Goal: Information Seeking & Learning: Learn about a topic

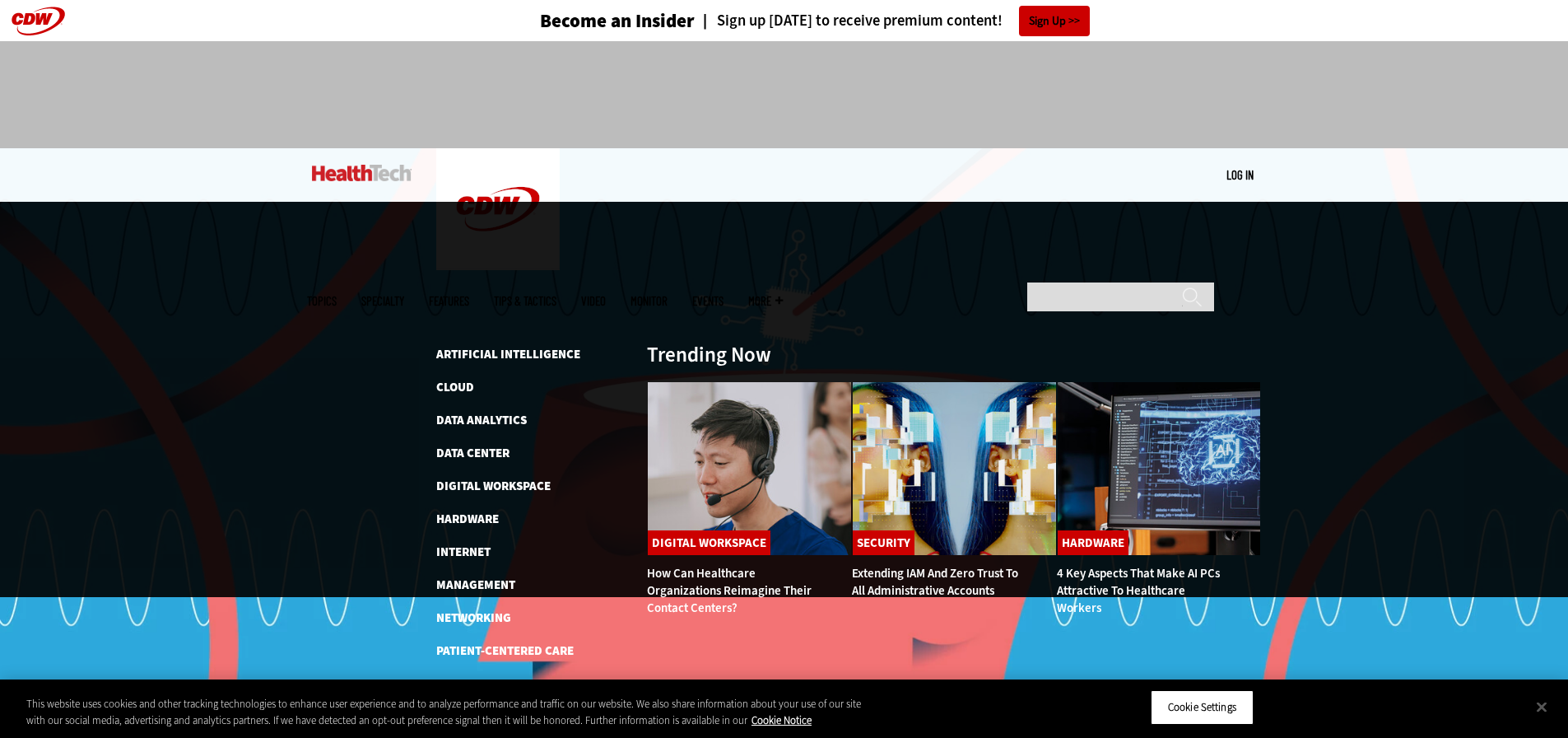
click at [337, 295] on span "Topics" at bounding box center [321, 301] width 30 height 13
click at [449, 411] on link "Data Analytics" at bounding box center [482, 420] width 90 height 16
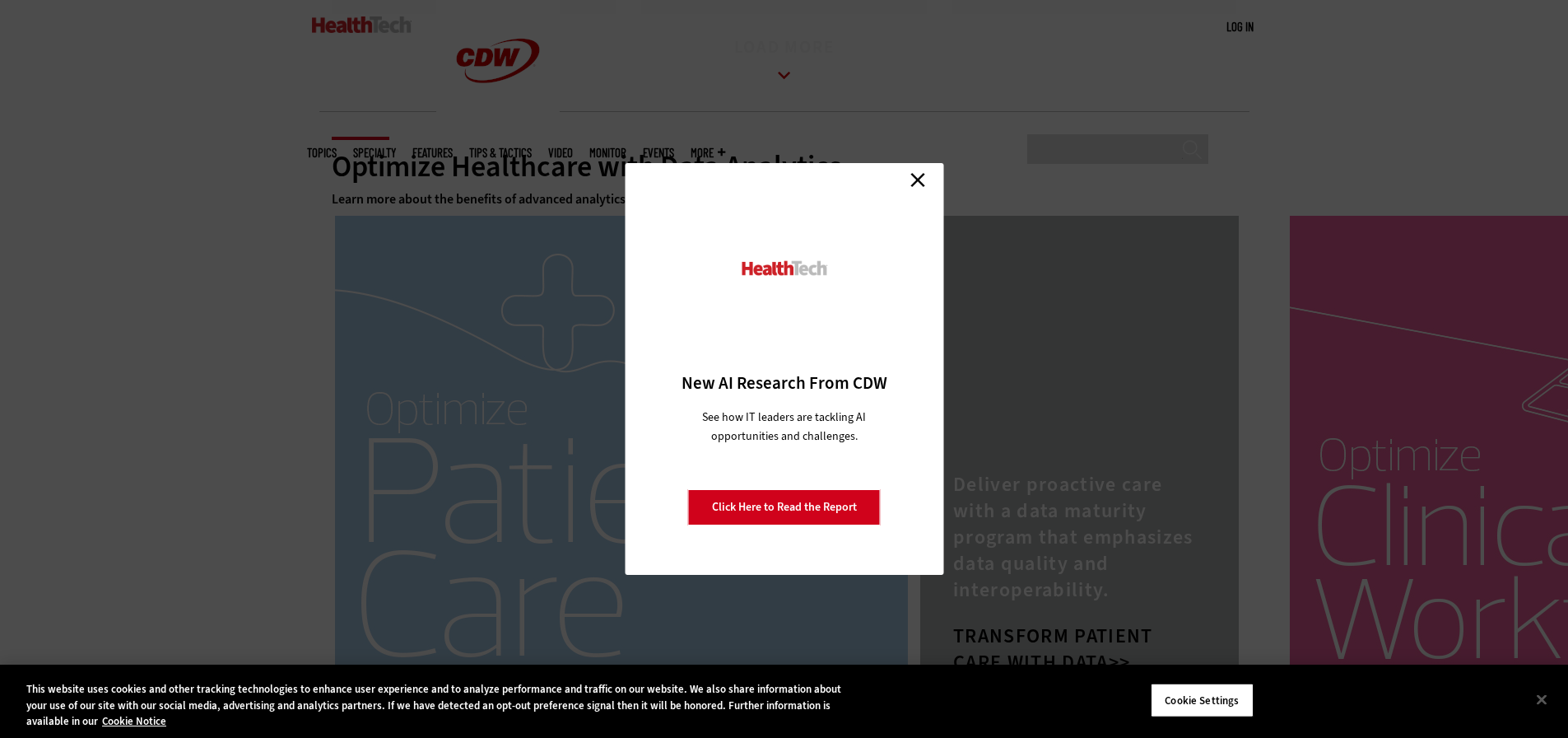
scroll to position [3128, 0]
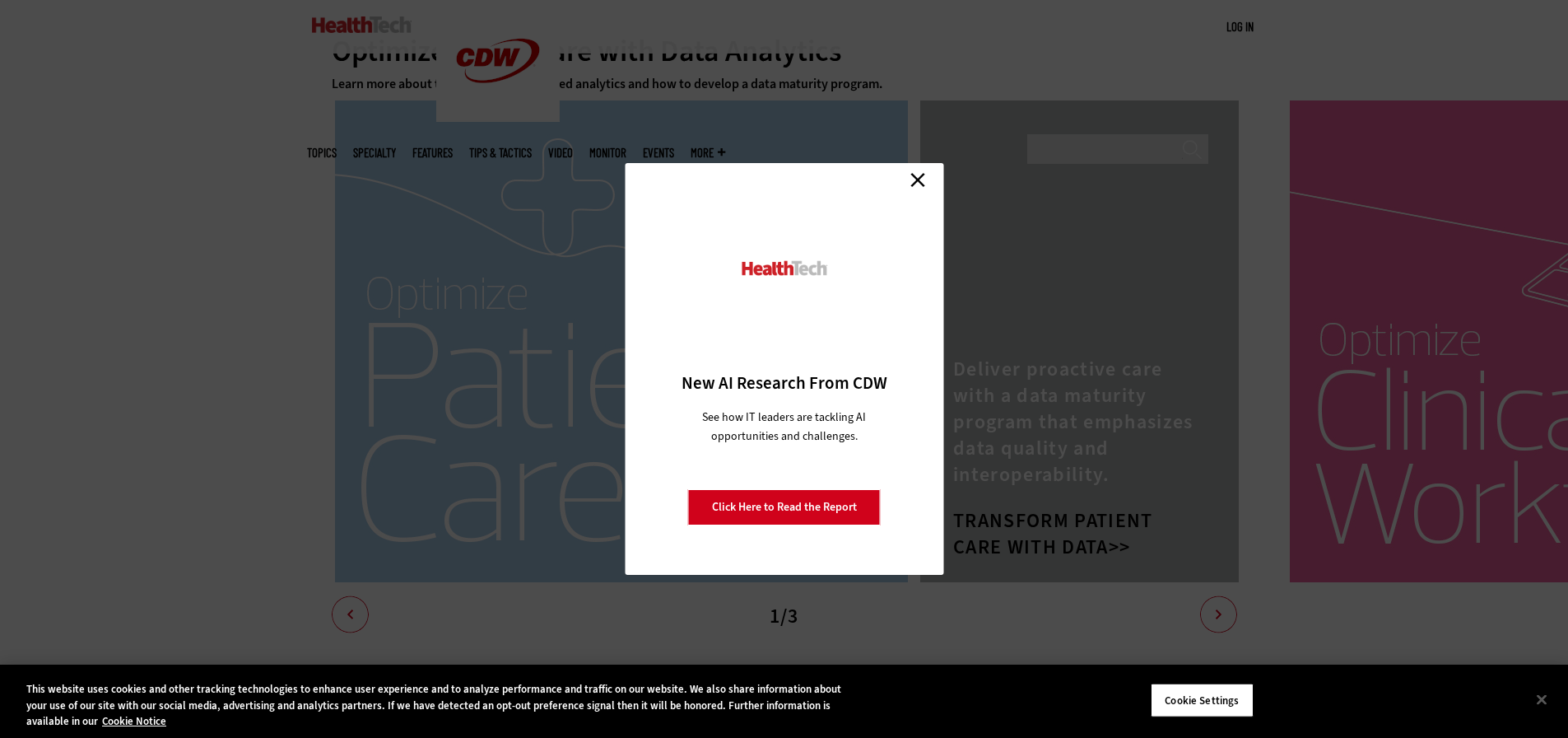
click at [914, 180] on link "Close" at bounding box center [918, 179] width 24 height 24
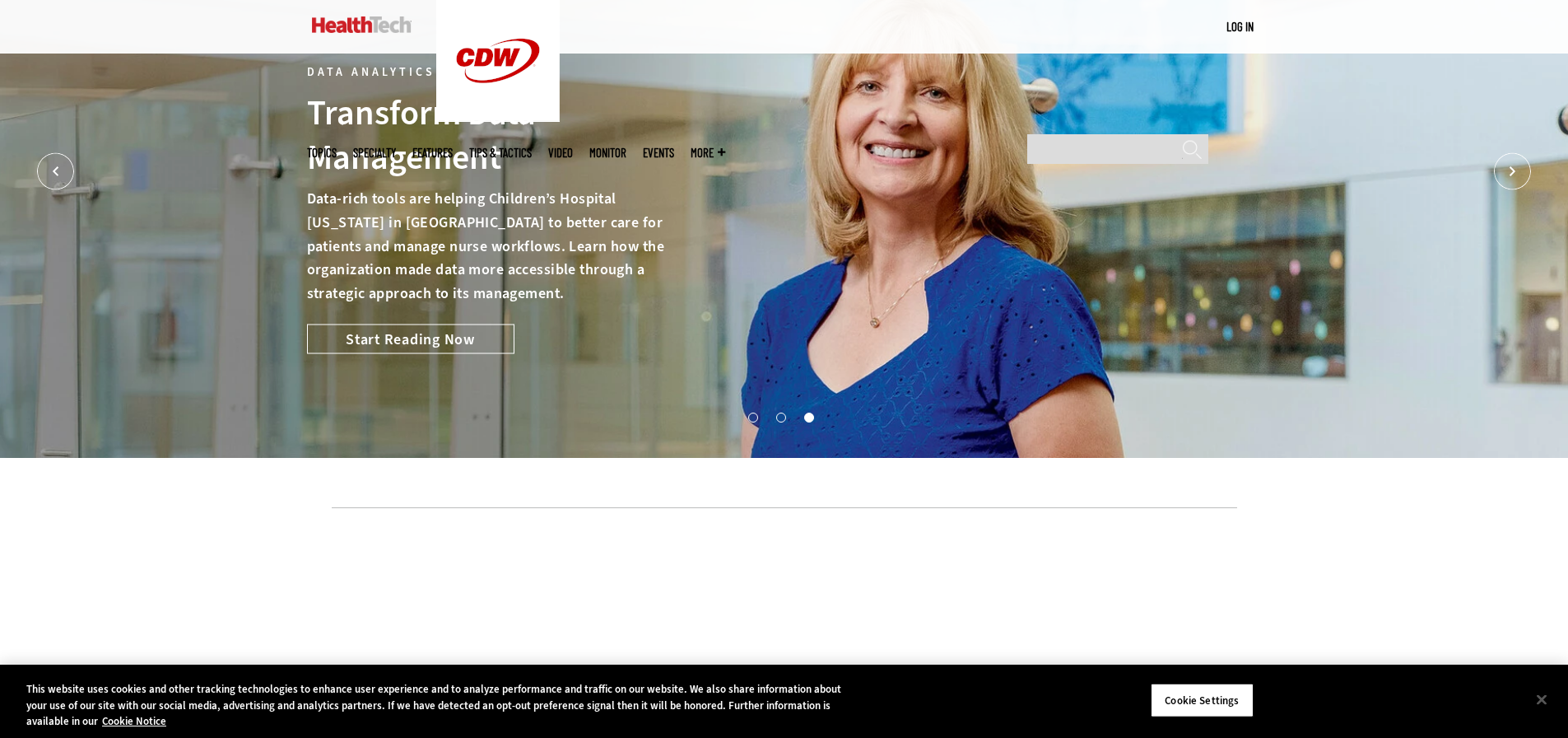
scroll to position [0, 0]
